Goal: Task Accomplishment & Management: Use online tool/utility

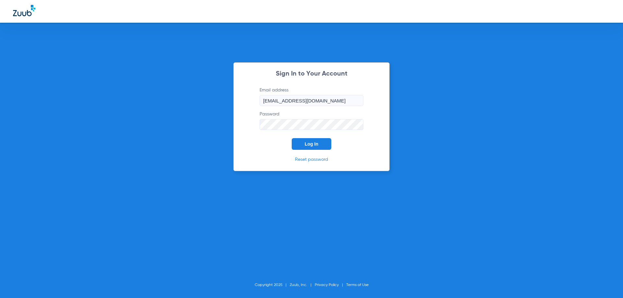
click at [319, 143] on button "Log In" at bounding box center [312, 144] width 40 height 12
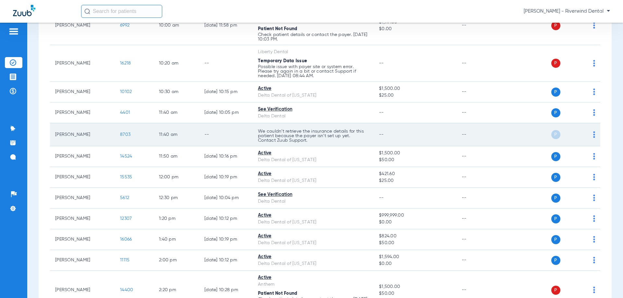
scroll to position [292, 0]
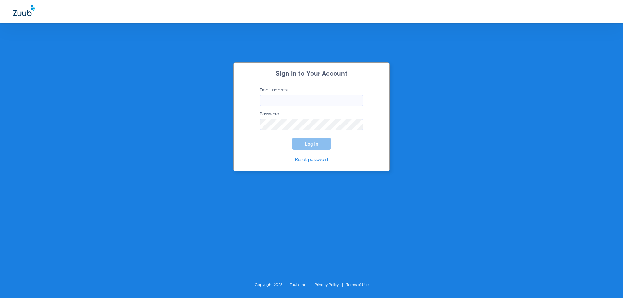
type input "info@riverwinddental.com"
